Goal: Understand process/instructions

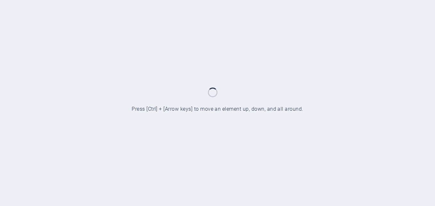
click at [184, 128] on div at bounding box center [217, 103] width 435 height 206
drag, startPoint x: 184, startPoint y: 128, endPoint x: 165, endPoint y: 93, distance: 40.4
click at [165, 93] on div at bounding box center [217, 103] width 435 height 206
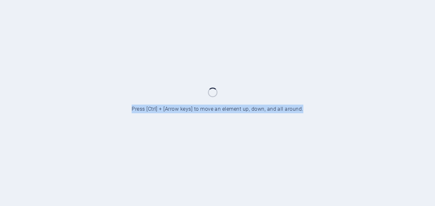
click at [165, 93] on div at bounding box center [217, 103] width 435 height 206
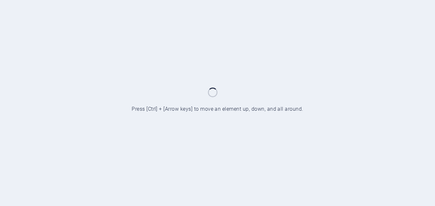
click at [165, 93] on div at bounding box center [217, 103] width 435 height 206
